Goal: Navigation & Orientation: Go to known website

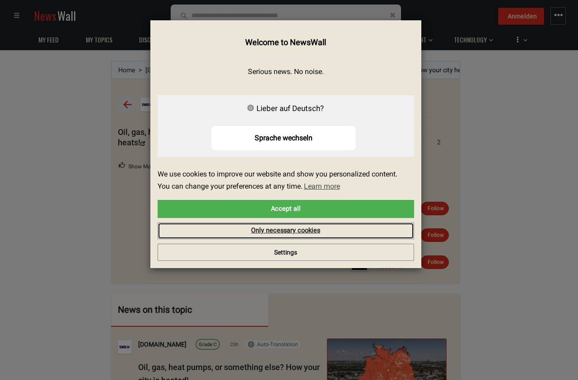
click at [289, 230] on link "Only necessary cookies" at bounding box center [286, 231] width 257 height 17
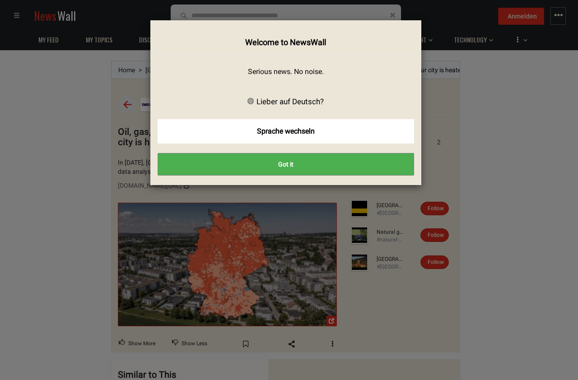
click at [234, 156] on button "Got it" at bounding box center [286, 164] width 257 height 23
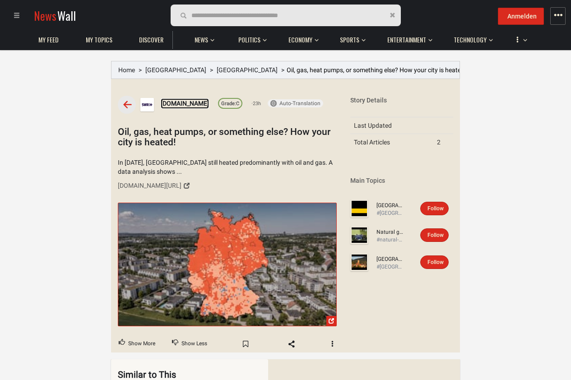
click at [164, 98] on link "[DOMAIN_NAME]" at bounding box center [185, 103] width 48 height 10
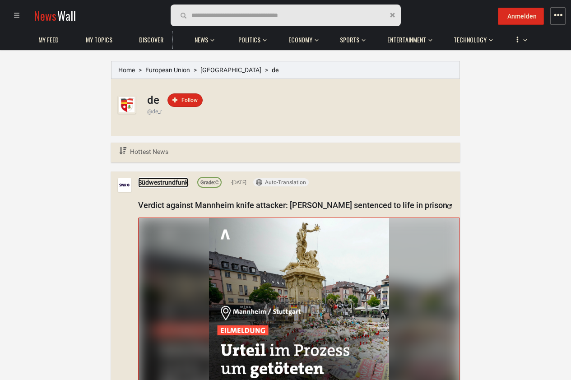
click at [171, 185] on link "Südwestrundfunk" at bounding box center [163, 183] width 50 height 10
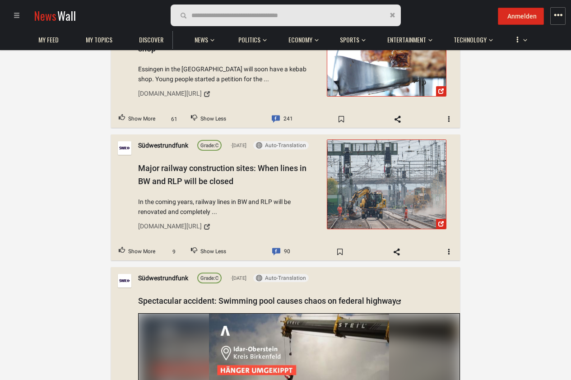
scroll to position [9105, 0]
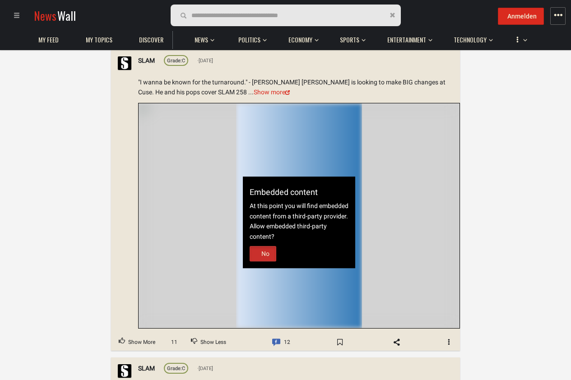
scroll to position [1789, 0]
click at [280, 244] on div "Embedded content At this point you will find embedded content from a third-part…" at bounding box center [299, 222] width 113 height 92
click at [266, 246] on label "No" at bounding box center [263, 253] width 26 height 14
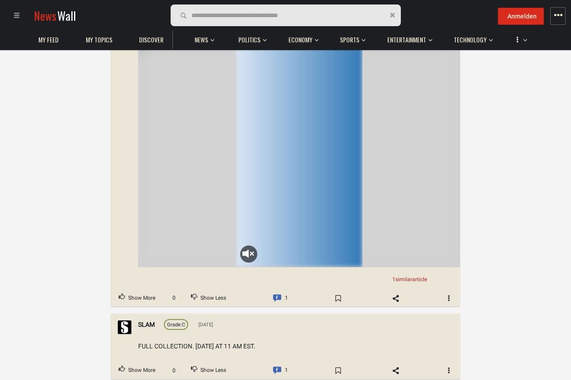
scroll to position [4932, 0]
